Goal: Navigation & Orientation: Find specific page/section

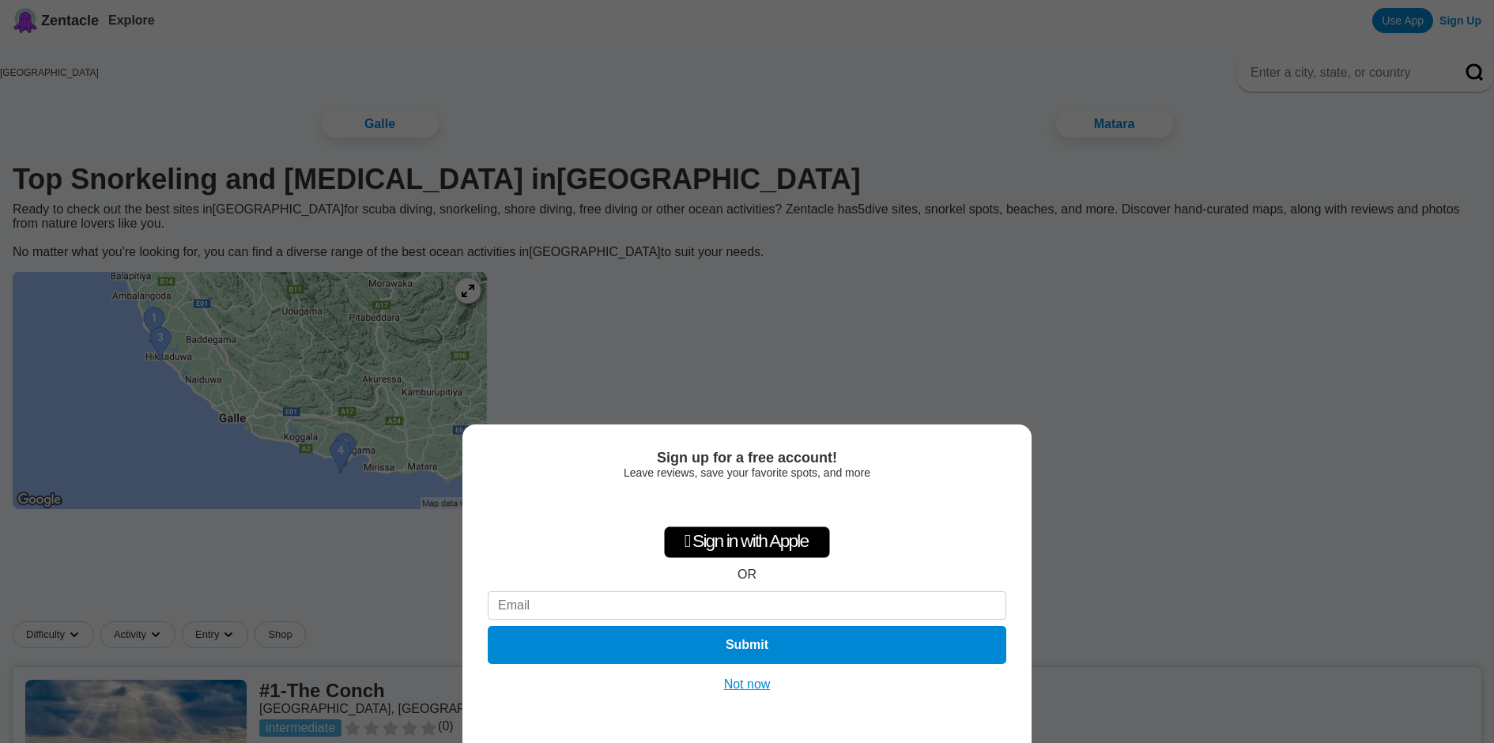
click at [744, 682] on button "Not now" at bounding box center [747, 684] width 56 height 16
click at [744, 682] on link at bounding box center [747, 741] width 1468 height 149
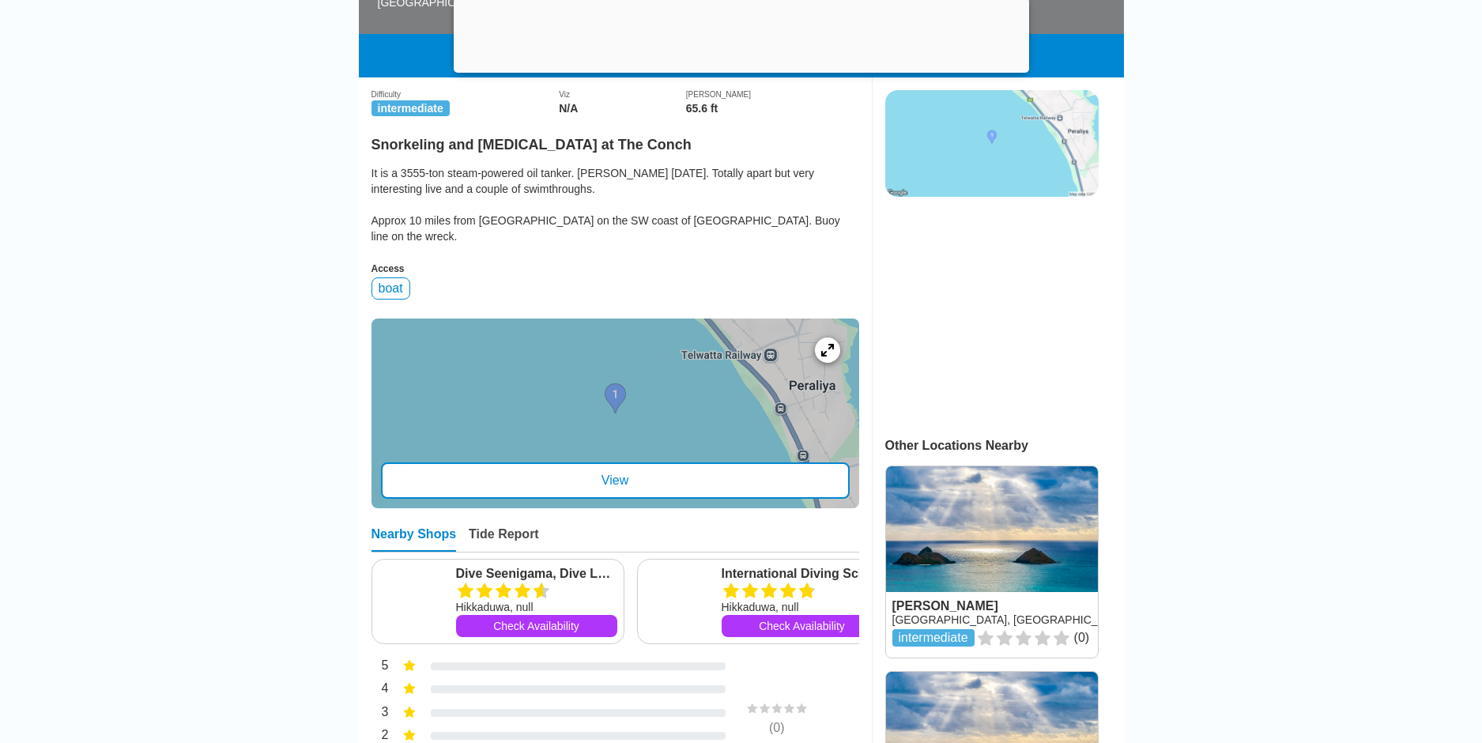
scroll to position [397, 0]
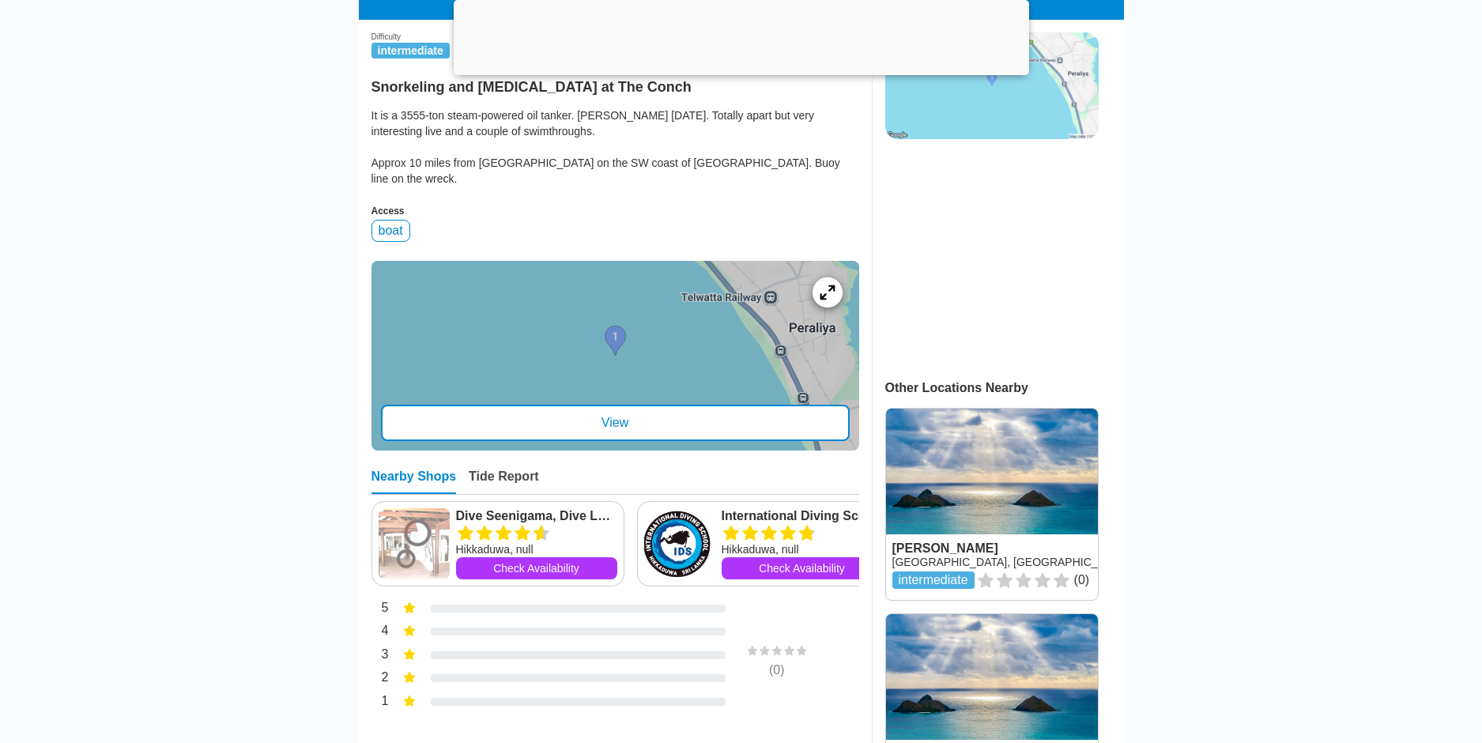
click at [824, 284] on icon at bounding box center [826, 291] width 15 height 15
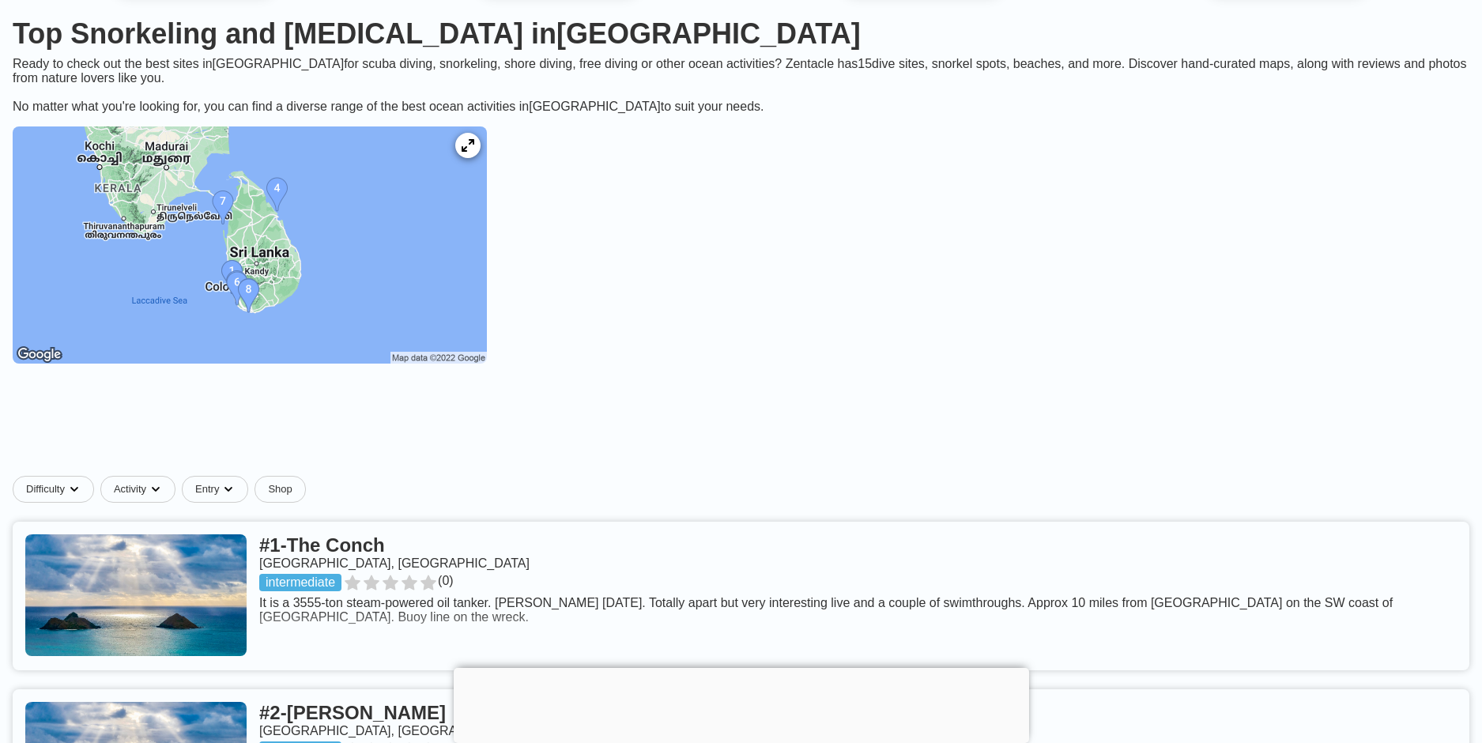
scroll to position [144, 0]
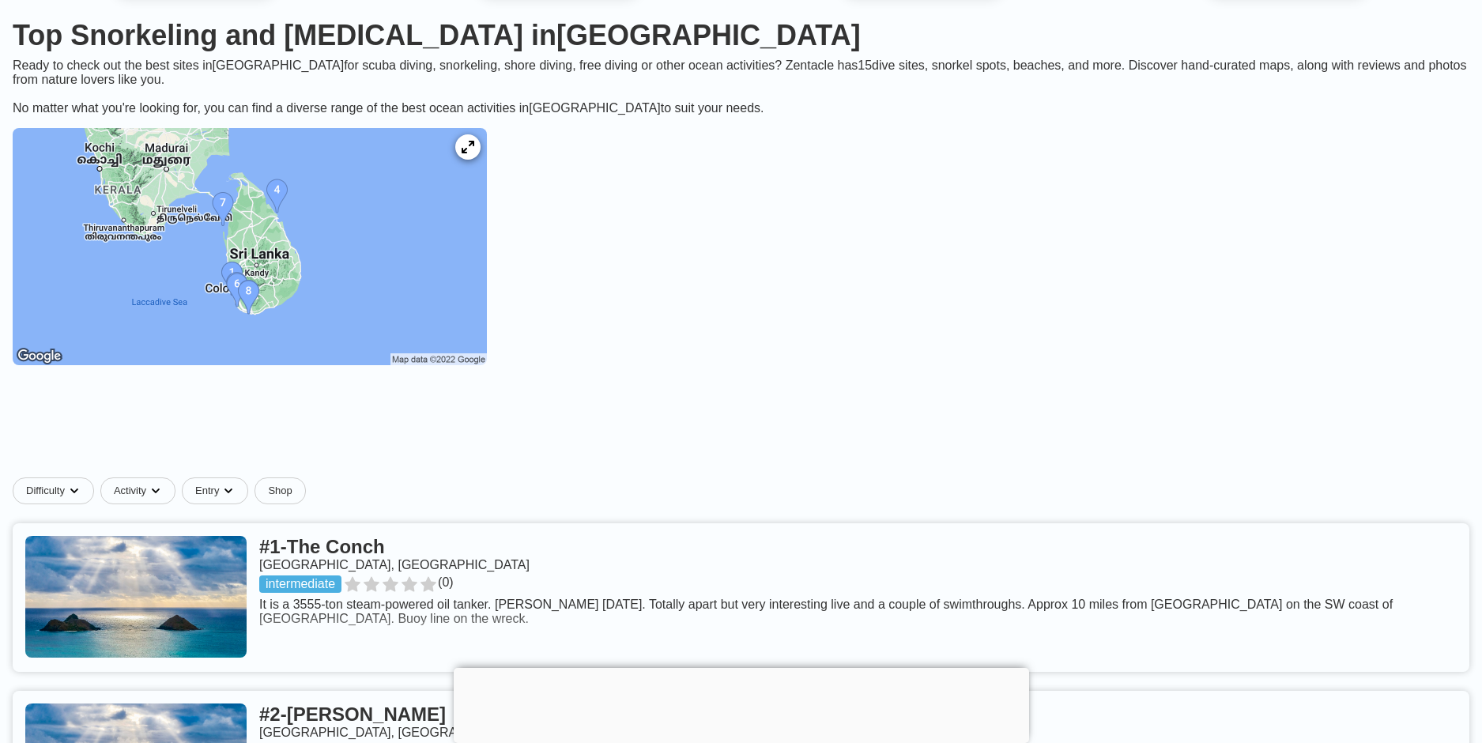
click at [324, 271] on img at bounding box center [250, 246] width 474 height 237
